Goal: Information Seeking & Learning: Learn about a topic

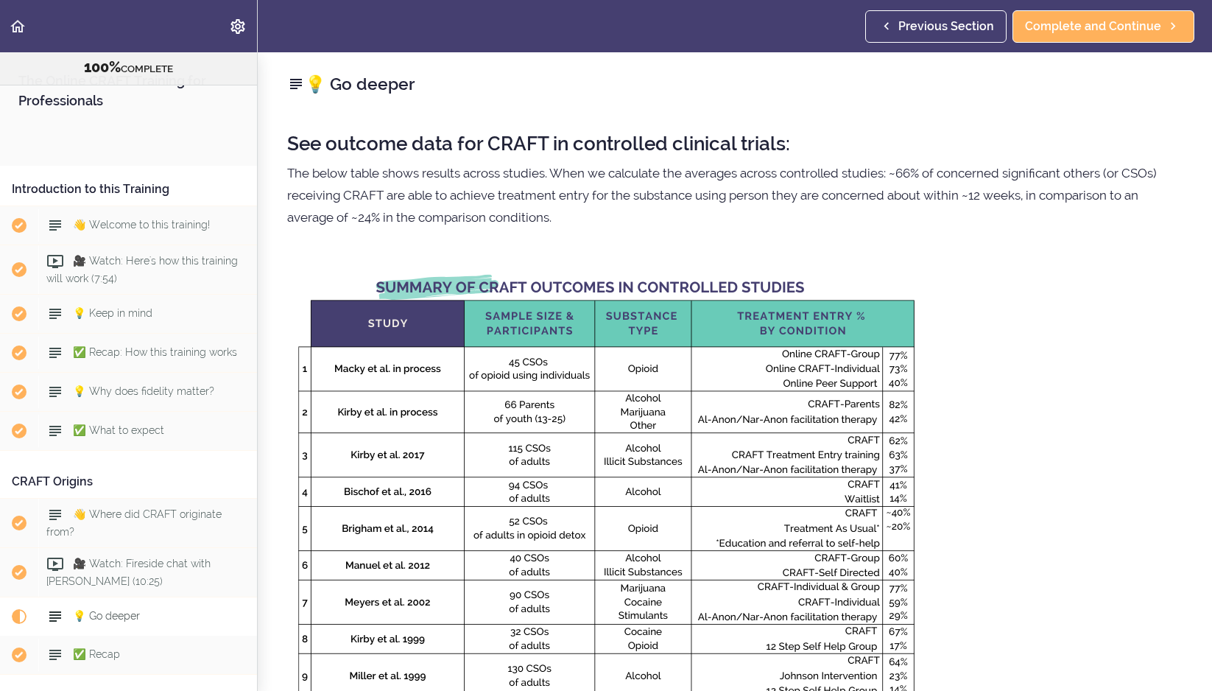
scroll to position [480, 0]
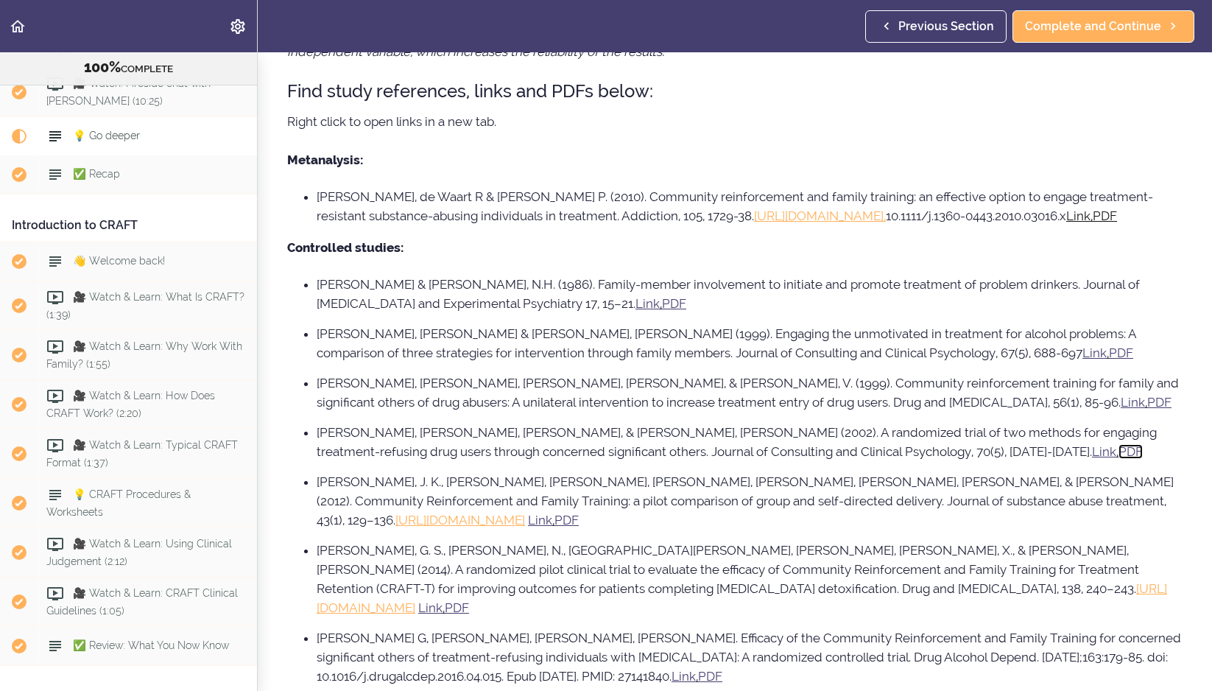
click at [1119, 459] on u "PDF" at bounding box center [1131, 451] width 24 height 15
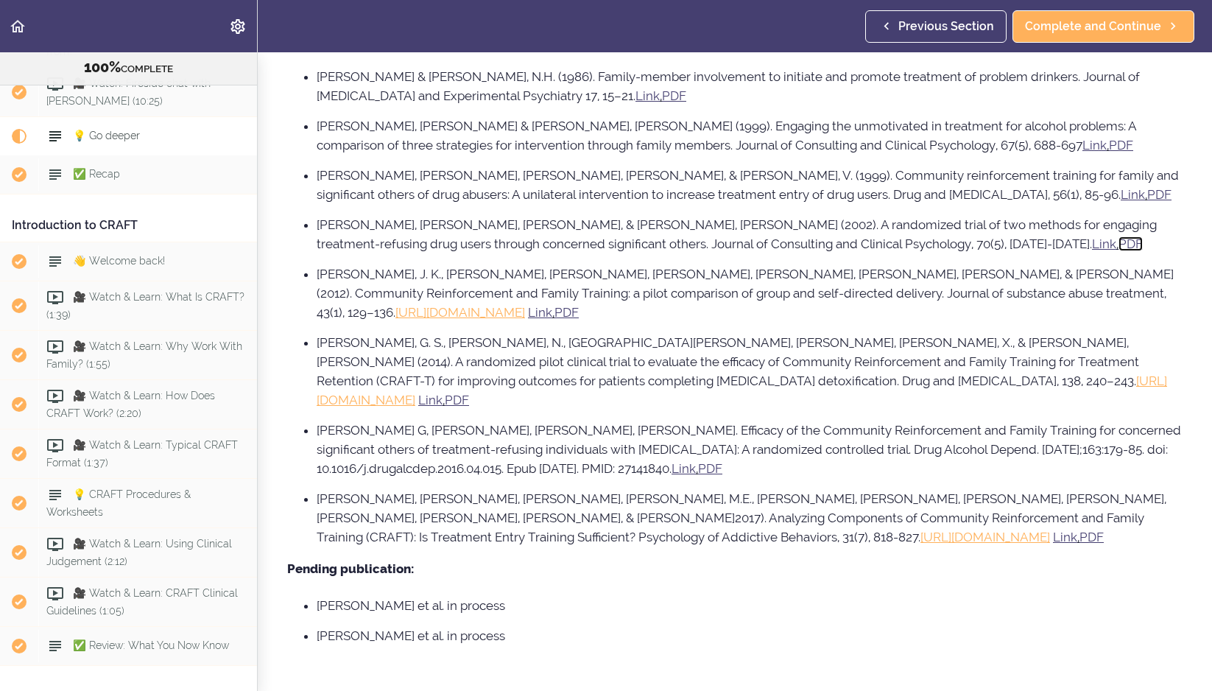
scroll to position [968, 0]
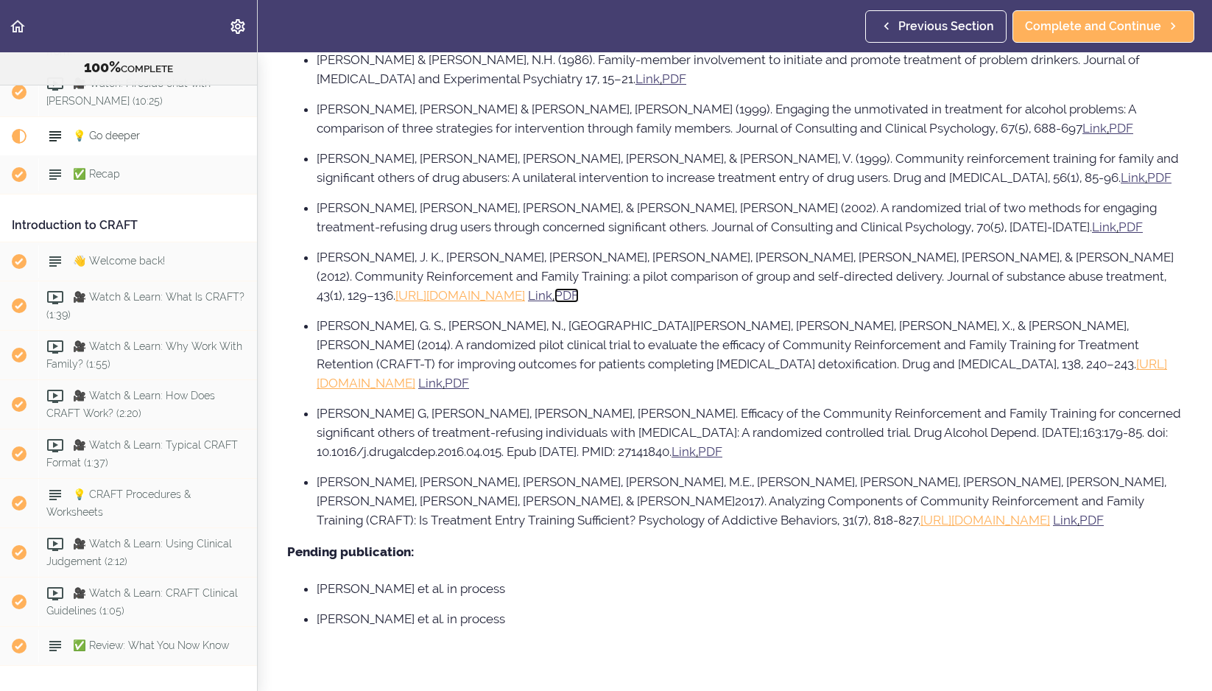
click at [555, 303] on u "PDF" at bounding box center [567, 295] width 24 height 15
click at [469, 386] on u "PDF" at bounding box center [457, 383] width 24 height 15
click at [709, 459] on u "PDF" at bounding box center [710, 451] width 24 height 15
click at [1080, 521] on u "PDF" at bounding box center [1092, 520] width 24 height 15
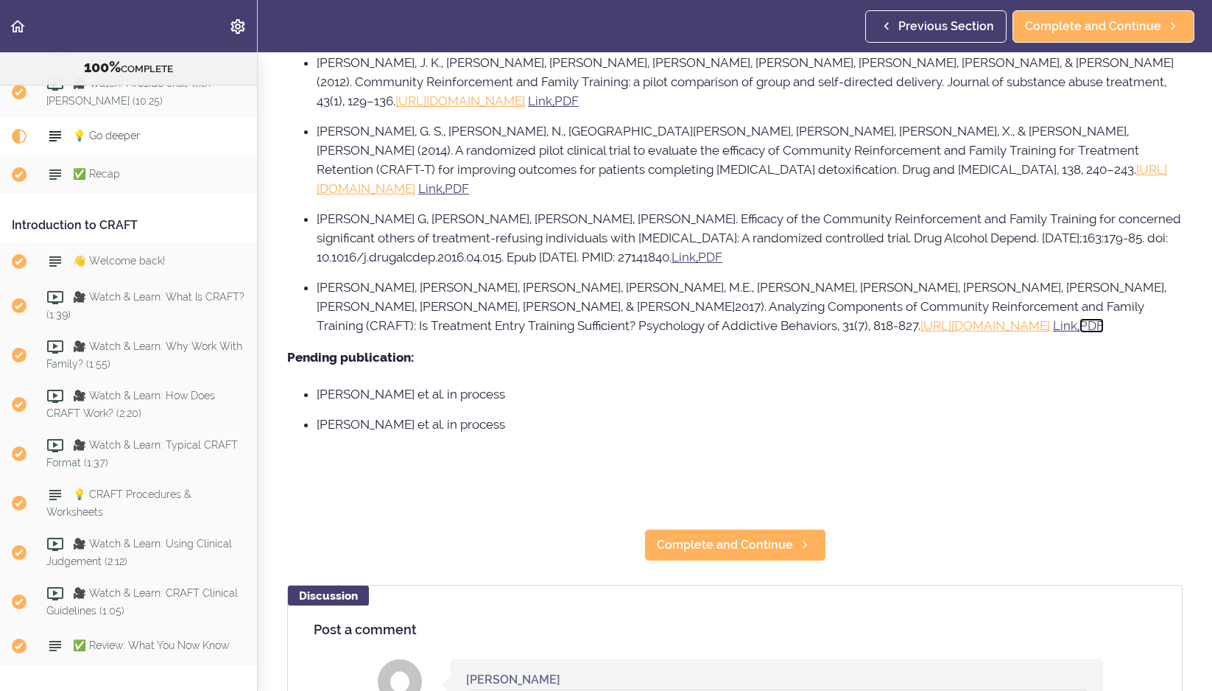
scroll to position [1192, 0]
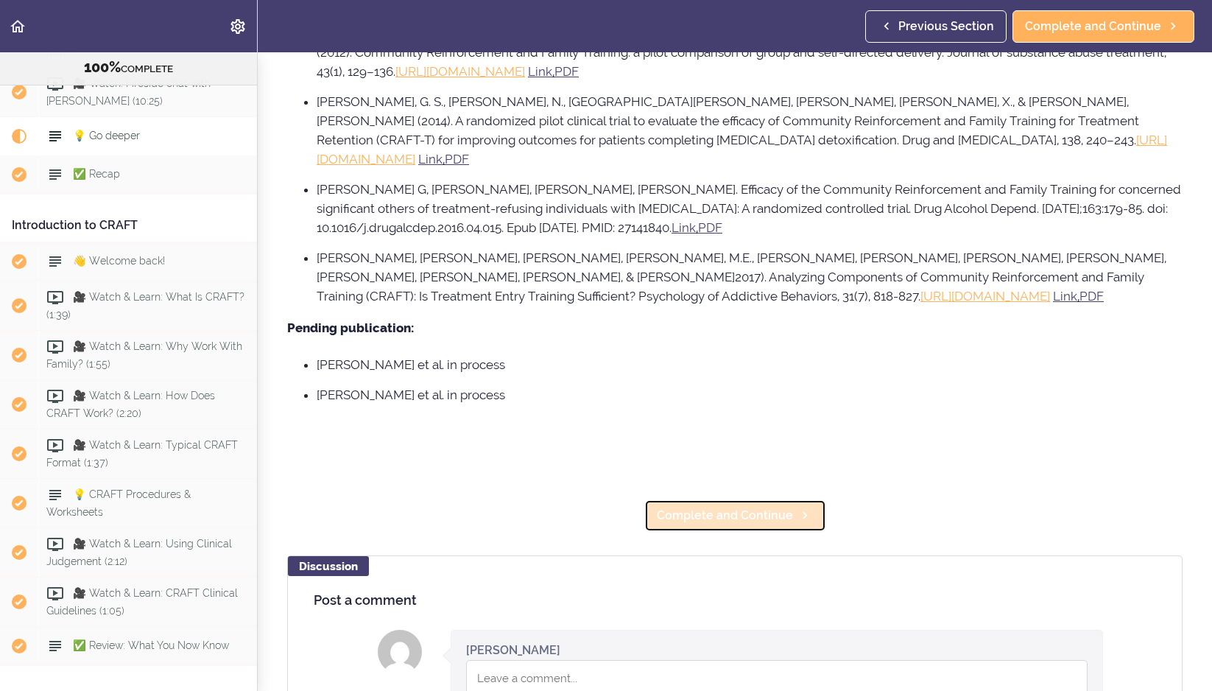
click at [723, 523] on span "Complete and Continue" at bounding box center [725, 516] width 136 height 18
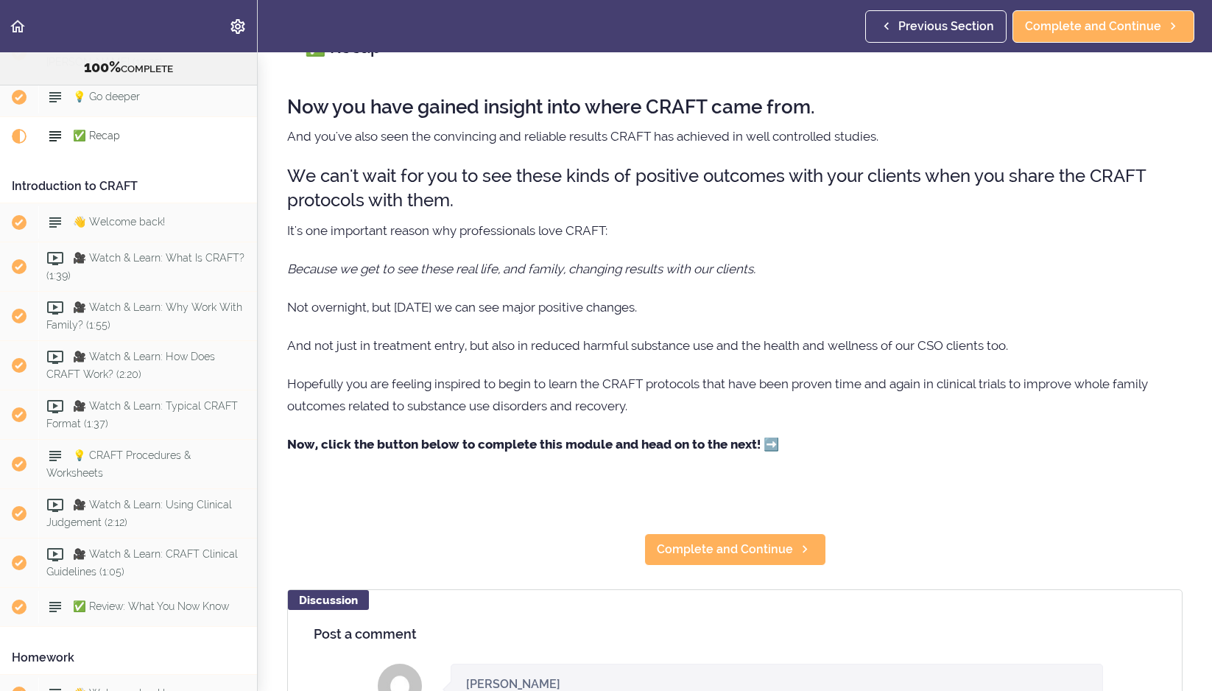
scroll to position [38, 0]
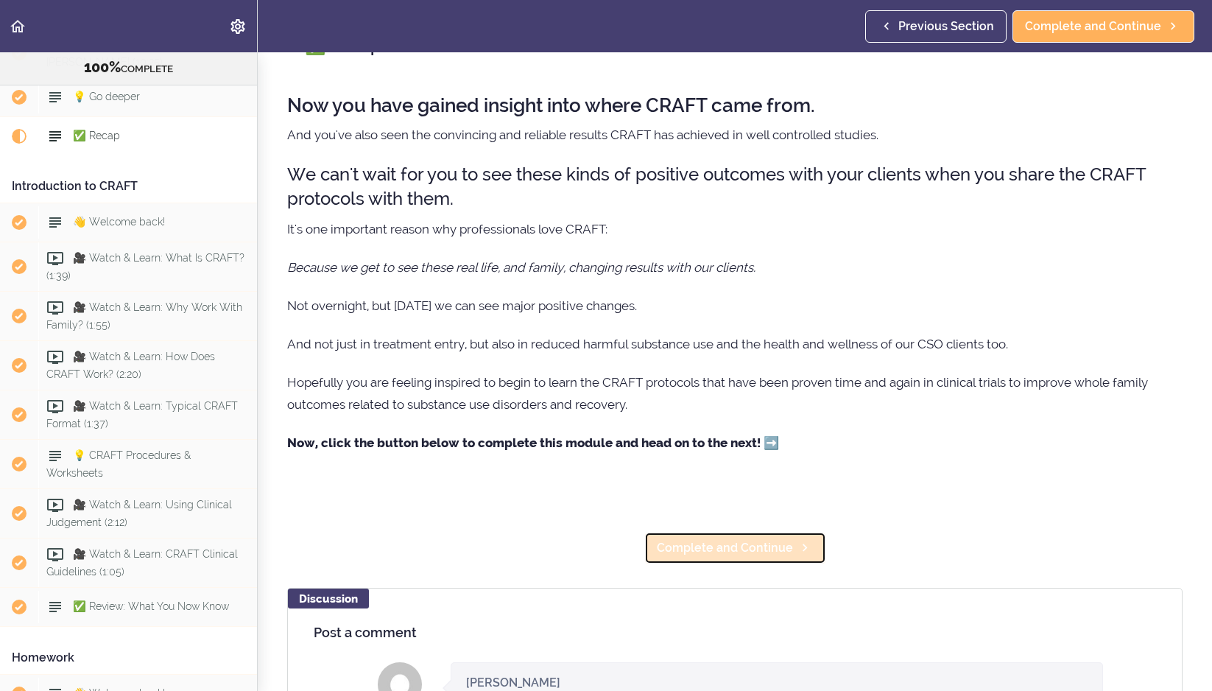
click at [788, 545] on span "Complete and Continue" at bounding box center [725, 548] width 136 height 18
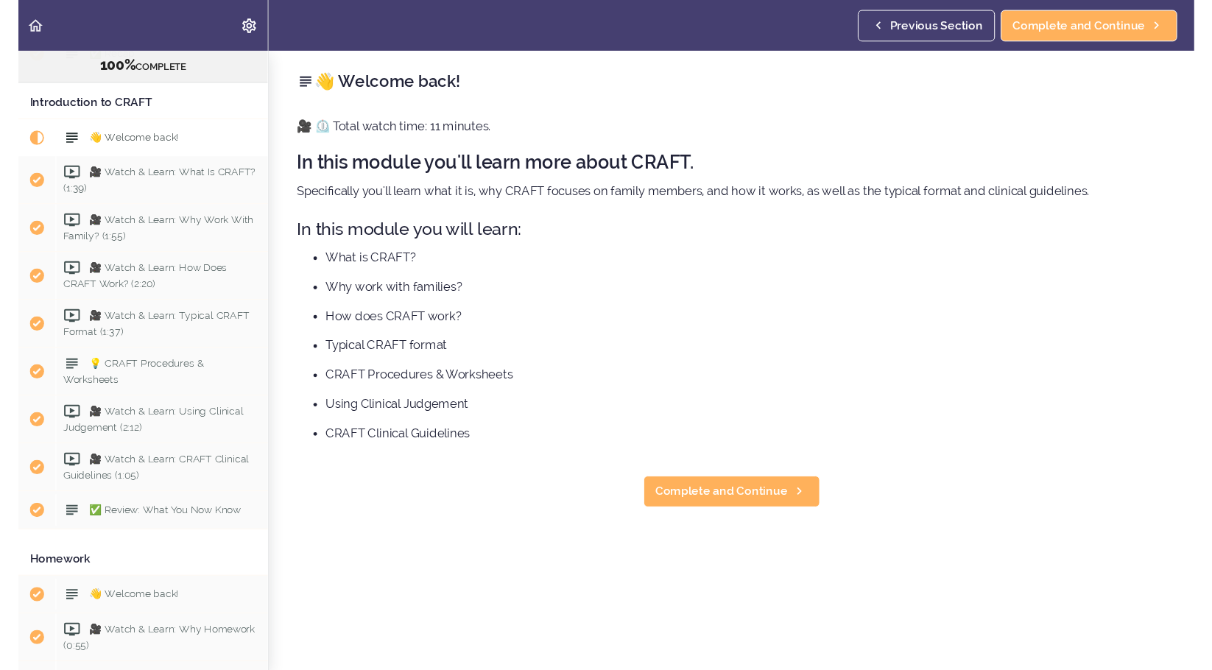
scroll to position [606, 0]
